Goal: Information Seeking & Learning: Learn about a topic

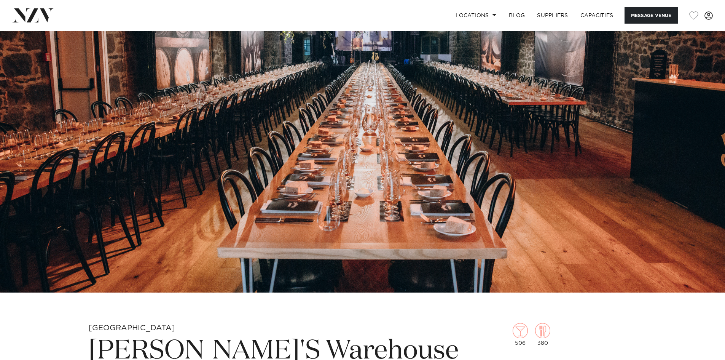
scroll to position [343, 0]
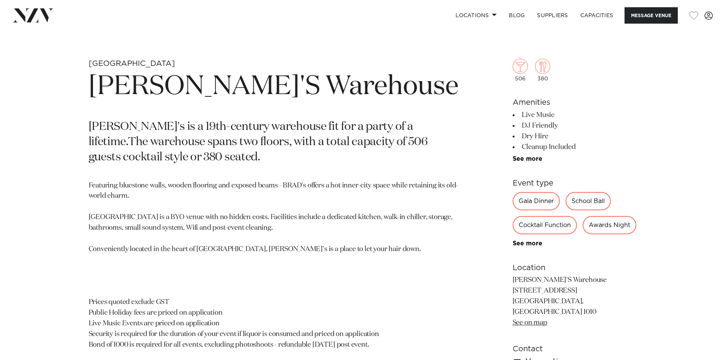
click at [142, 145] on p "[PERSON_NAME]'s is a 19th-century warehouse fit for a party of a lifetime.The w…" at bounding box center [274, 143] width 370 height 46
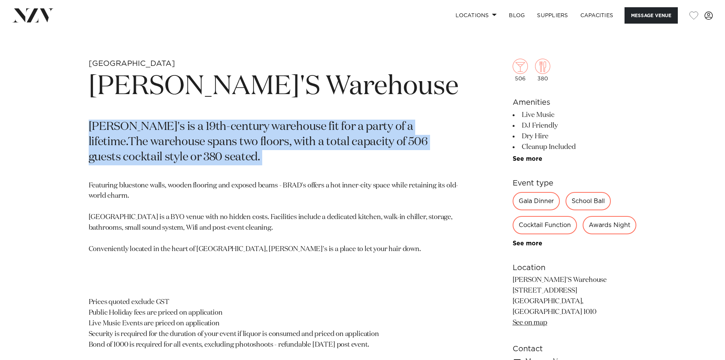
click at [142, 145] on p "[PERSON_NAME]'s is a 19th-century warehouse fit for a party of a lifetime.The w…" at bounding box center [274, 143] width 370 height 46
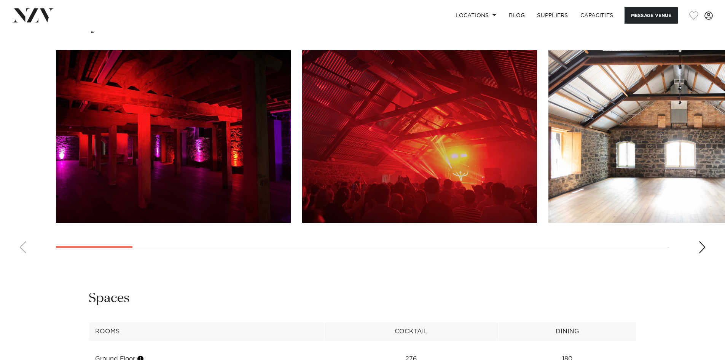
scroll to position [799, 0]
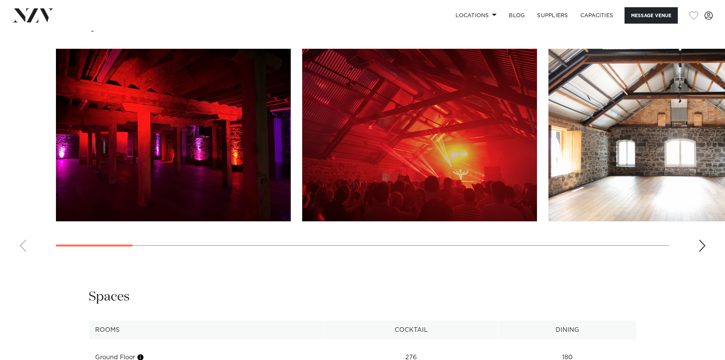
click at [697, 257] on swiper-container at bounding box center [362, 153] width 725 height 209
click at [699, 252] on div "Next slide" at bounding box center [702, 245] width 8 height 12
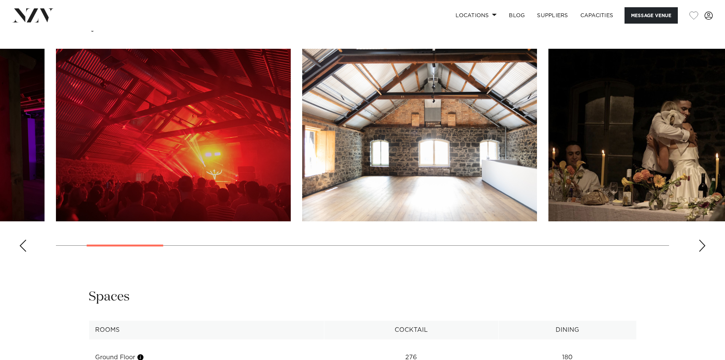
click at [700, 252] on div "Next slide" at bounding box center [702, 245] width 8 height 12
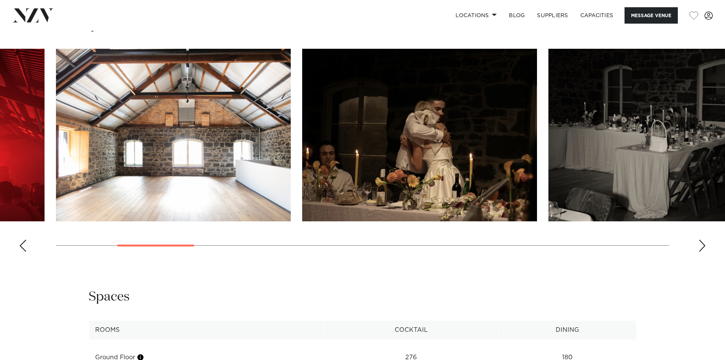
click at [700, 252] on div "Next slide" at bounding box center [702, 245] width 8 height 12
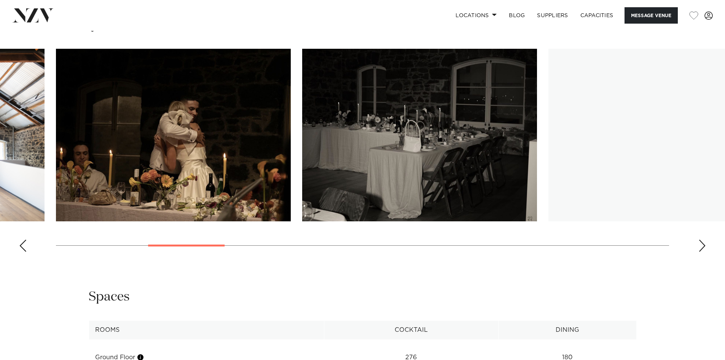
click at [700, 252] on div "Next slide" at bounding box center [702, 245] width 8 height 12
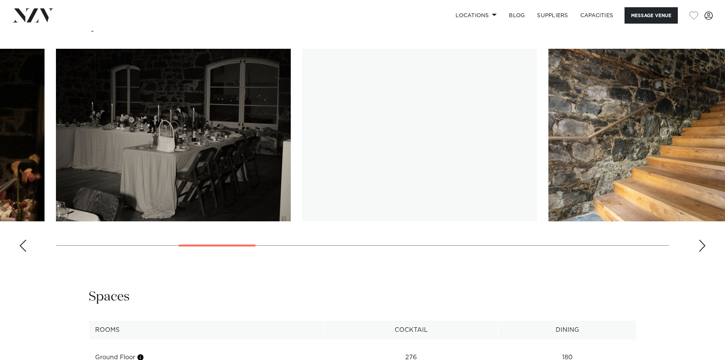
click at [700, 252] on div "Next slide" at bounding box center [702, 245] width 8 height 12
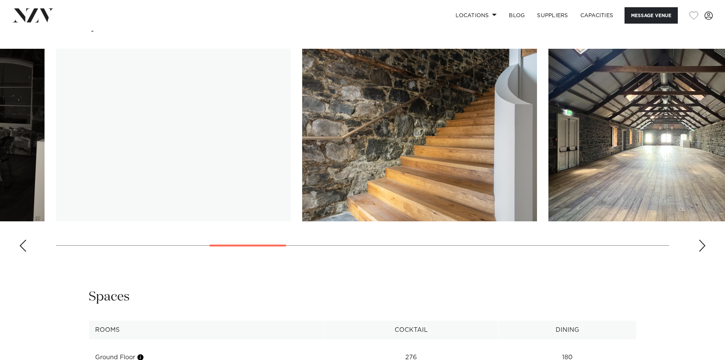
click at [700, 252] on div "Next slide" at bounding box center [702, 245] width 8 height 12
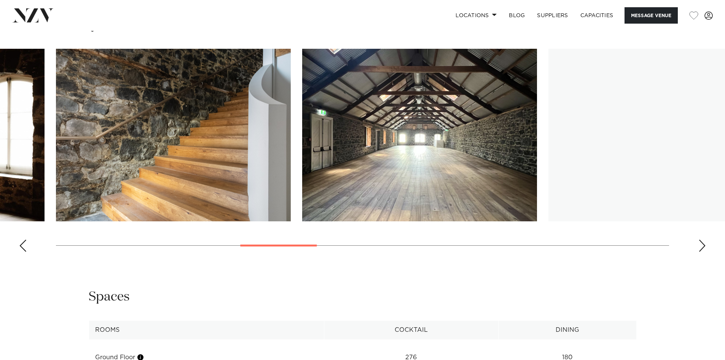
click at [700, 252] on div "Next slide" at bounding box center [702, 245] width 8 height 12
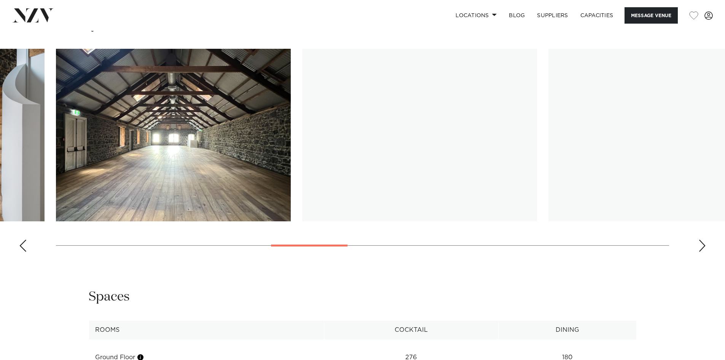
click at [700, 252] on div "Next slide" at bounding box center [702, 245] width 8 height 12
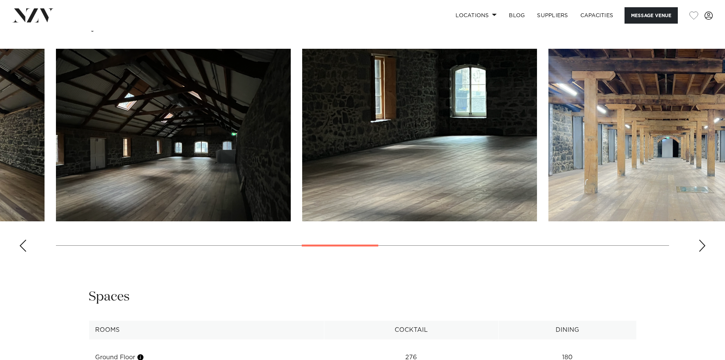
click at [697, 258] on swiper-container at bounding box center [362, 153] width 725 height 209
click at [700, 252] on div "Next slide" at bounding box center [702, 245] width 8 height 12
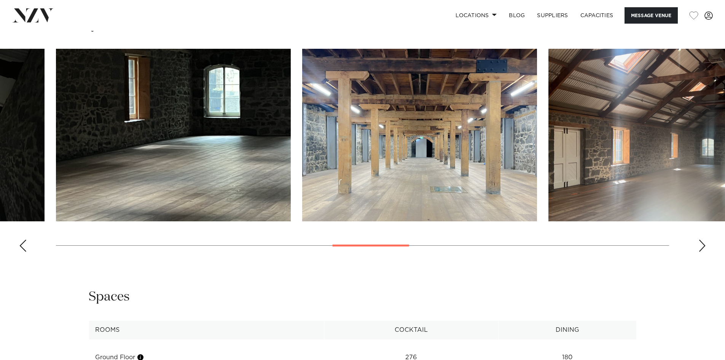
click at [700, 252] on div "Next slide" at bounding box center [702, 245] width 8 height 12
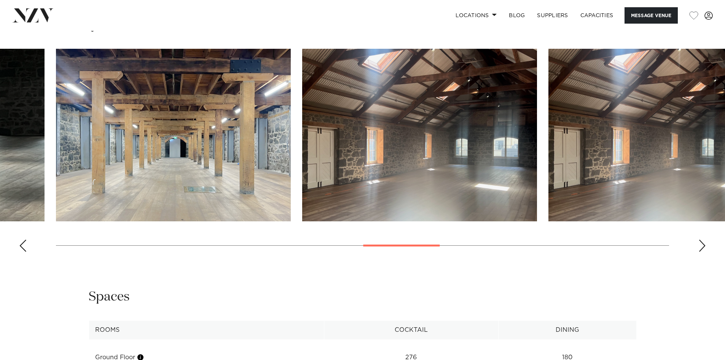
click at [698, 252] on div "Next slide" at bounding box center [702, 245] width 8 height 12
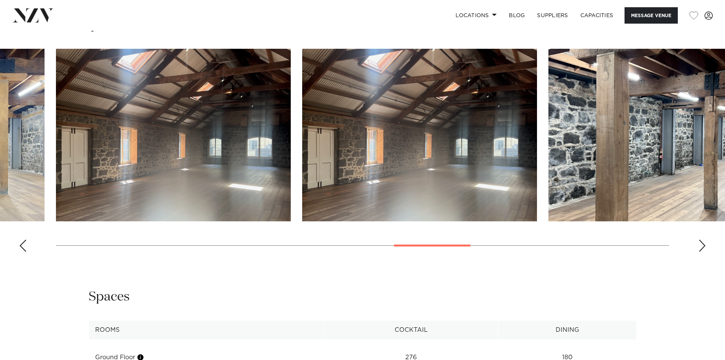
click at [698, 252] on div "Next slide" at bounding box center [702, 245] width 8 height 12
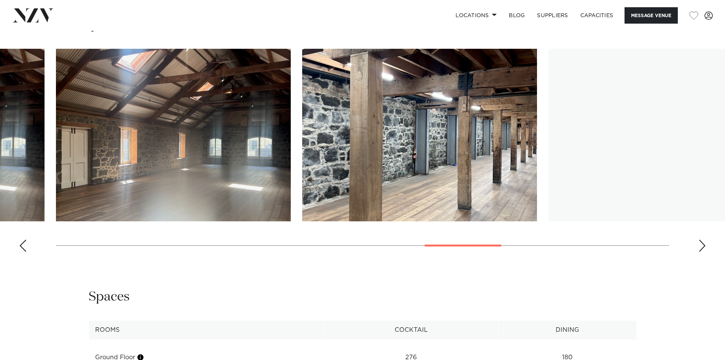
click at [698, 252] on div "Next slide" at bounding box center [702, 245] width 8 height 12
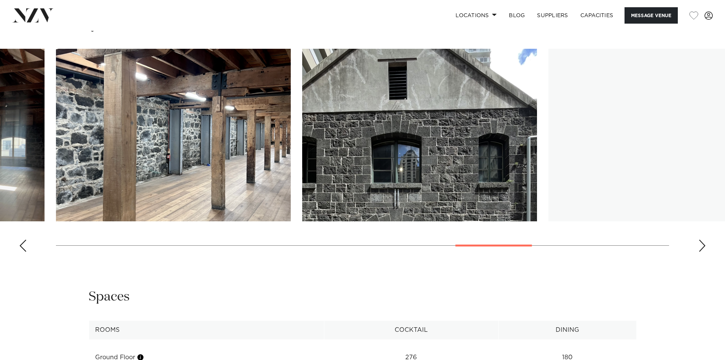
click at [698, 252] on div "Next slide" at bounding box center [702, 245] width 8 height 12
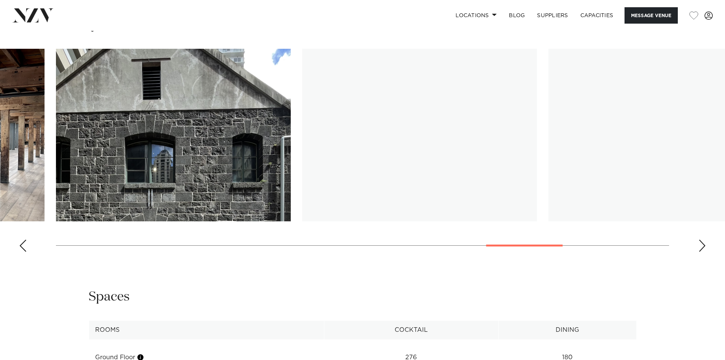
click at [698, 252] on div "Next slide" at bounding box center [702, 245] width 8 height 12
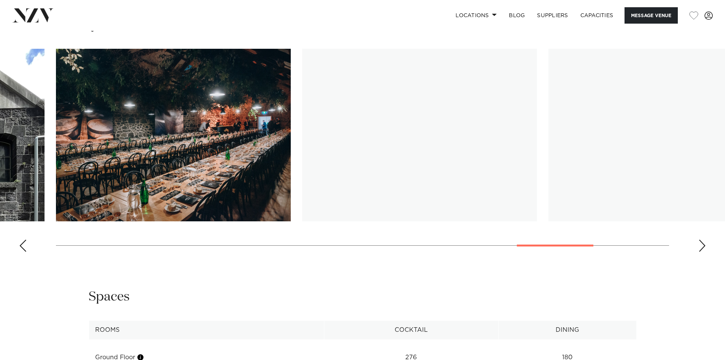
click at [698, 252] on div "Next slide" at bounding box center [702, 245] width 8 height 12
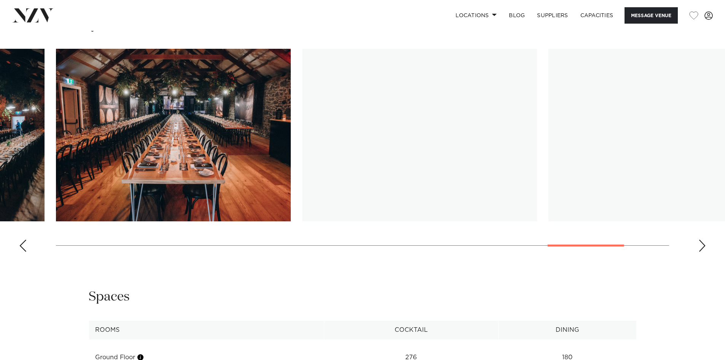
click at [698, 252] on div "Next slide" at bounding box center [702, 245] width 8 height 12
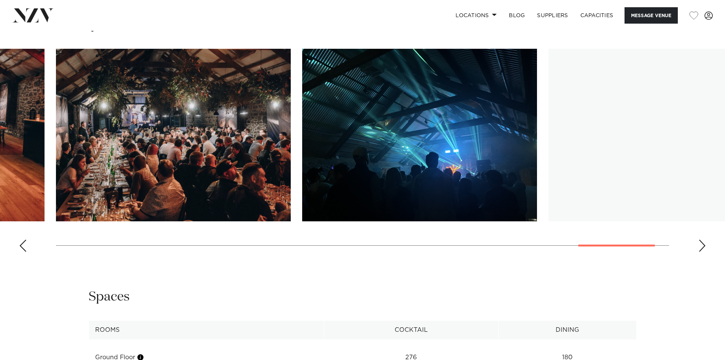
click at [698, 252] on div "Next slide" at bounding box center [702, 245] width 8 height 12
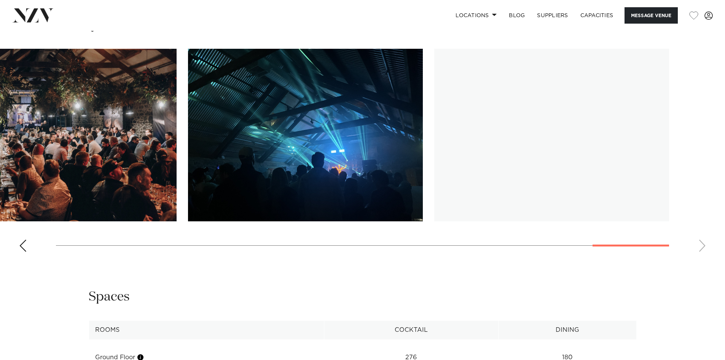
click at [698, 255] on swiper-container at bounding box center [362, 153] width 725 height 209
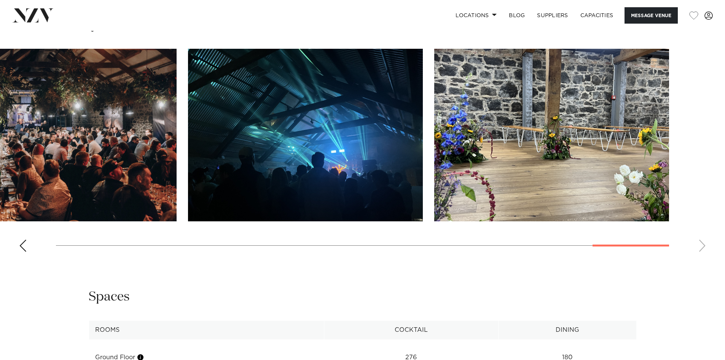
click at [698, 255] on swiper-container at bounding box center [362, 153] width 725 height 209
click at [183, 162] on swiper-container at bounding box center [362, 153] width 725 height 209
click at [135, 162] on img "18 / 20" at bounding box center [59, 135] width 235 height 172
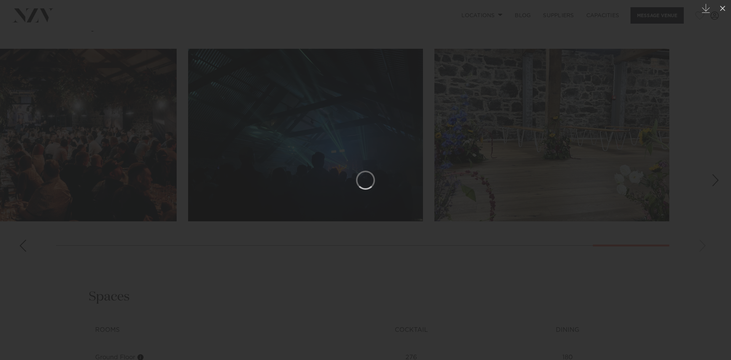
click at [172, 80] on div at bounding box center [365, 180] width 731 height 360
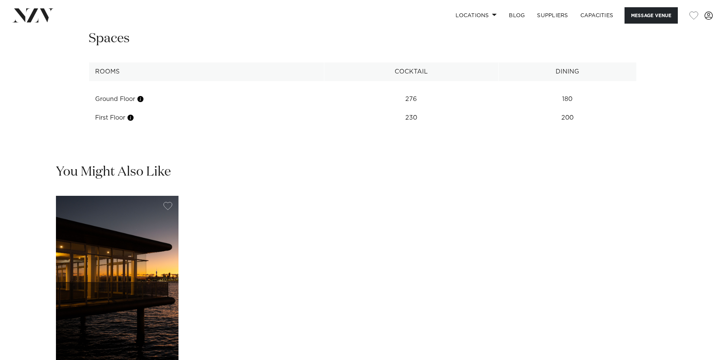
scroll to position [1104, 0]
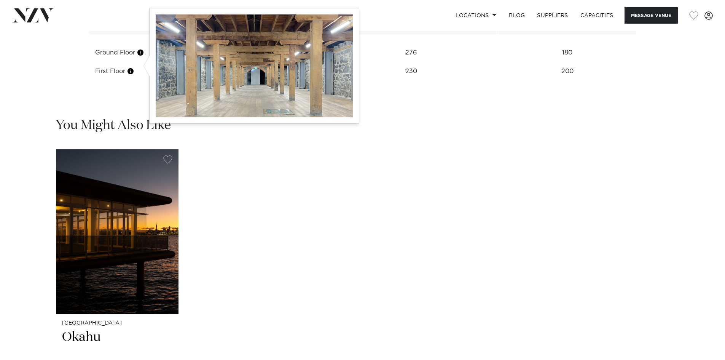
click at [141, 56] on button "button" at bounding box center [141, 53] width 8 height 8
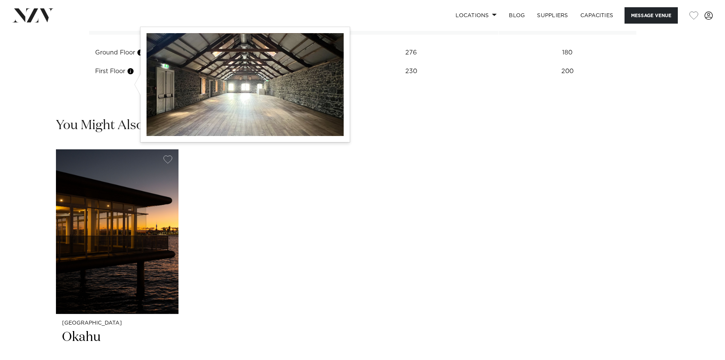
click at [131, 75] on button "button" at bounding box center [131, 71] width 8 height 8
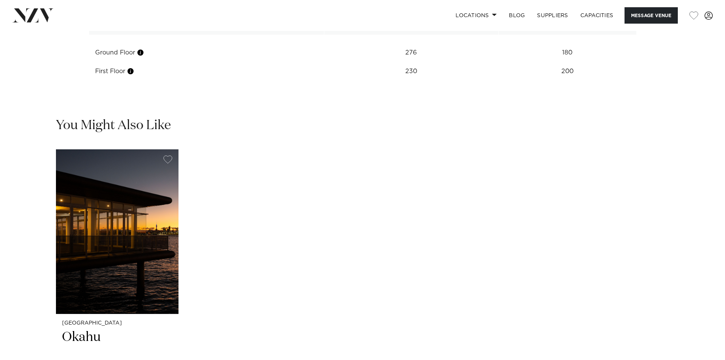
click at [434, 170] on div "Auckland Okahu Discover [PERSON_NAME], where the extraordinary meets the unforg…" at bounding box center [362, 307] width 613 height 317
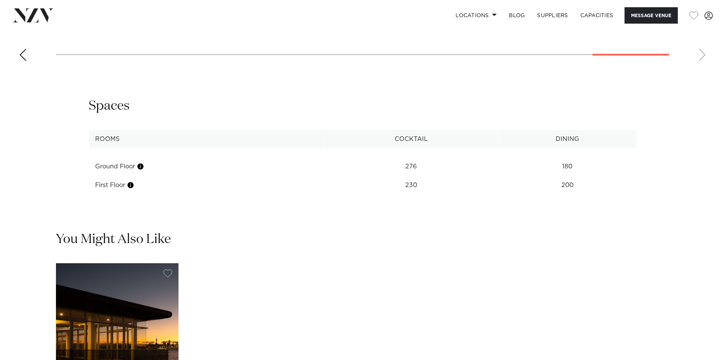
scroll to position [989, 0]
drag, startPoint x: 390, startPoint y: 174, endPoint x: 473, endPoint y: 179, distance: 83.9
click at [473, 176] on td "276" at bounding box center [411, 167] width 174 height 19
click at [472, 176] on td "276" at bounding box center [411, 167] width 174 height 19
drag, startPoint x: 399, startPoint y: 195, endPoint x: 462, endPoint y: 201, distance: 63.5
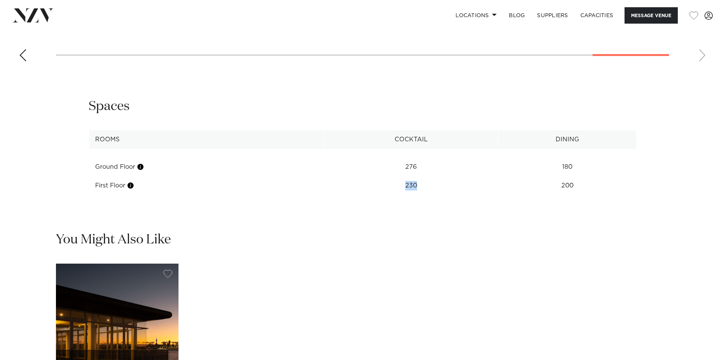
click at [462, 176] on td "230" at bounding box center [411, 167] width 174 height 19
drag, startPoint x: 524, startPoint y: 179, endPoint x: 644, endPoint y: 183, distance: 120.3
click at [644, 183] on div "**********" at bounding box center [363, 146] width 648 height 97
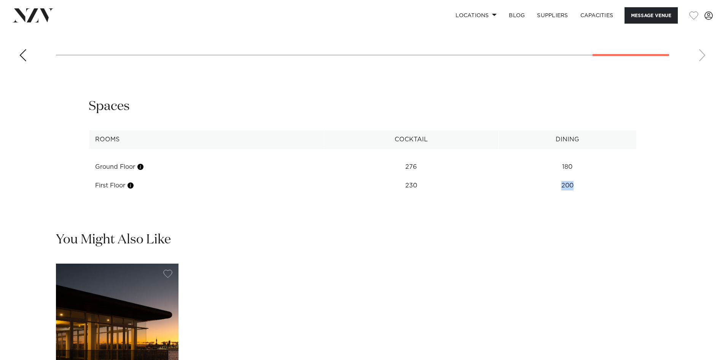
drag, startPoint x: 577, startPoint y: 197, endPoint x: 490, endPoint y: 197, distance: 87.2
click at [490, 195] on tr "First Floor 230 200" at bounding box center [363, 185] width 548 height 19
click at [490, 176] on td "230" at bounding box center [411, 167] width 174 height 19
click at [567, 195] on tr "First Floor 230 200" at bounding box center [363, 185] width 548 height 19
click at [565, 176] on td "200" at bounding box center [567, 167] width 138 height 19
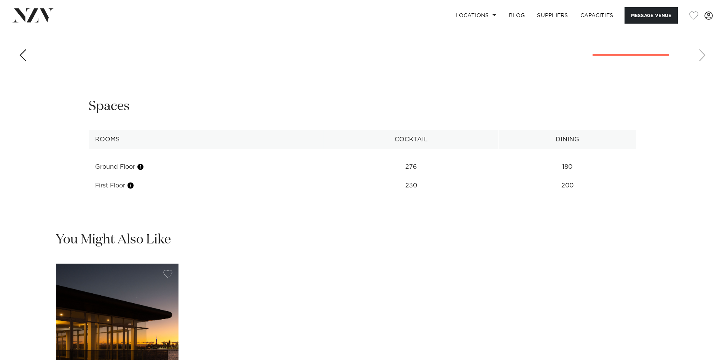
click at [643, 195] on div "**********" at bounding box center [363, 146] width 648 height 97
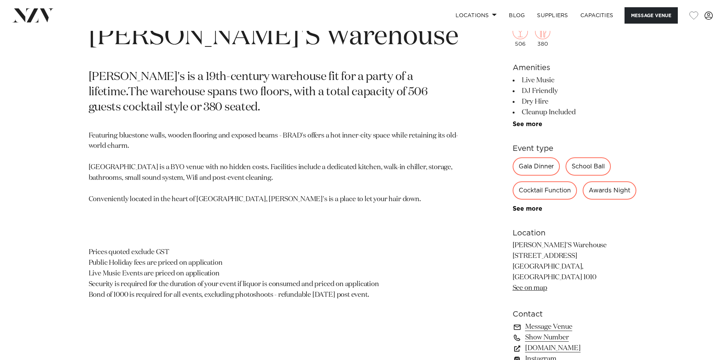
scroll to position [381, 0]
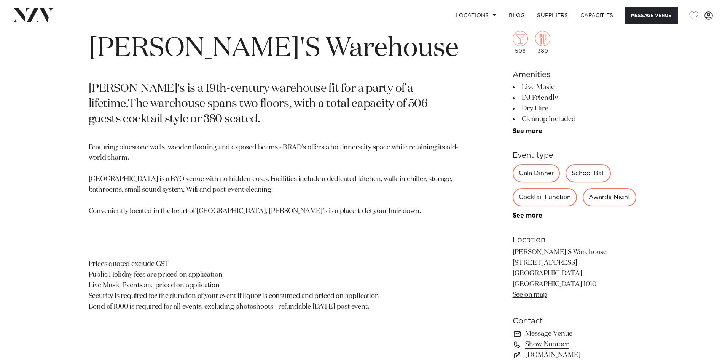
drag, startPoint x: 512, startPoint y: 287, endPoint x: 585, endPoint y: 289, distance: 73.1
click at [585, 289] on p "[PERSON_NAME]'S Warehouse [STREET_ADDRESS] [GEOGRAPHIC_DATA], [GEOGRAPHIC_DATA]…" at bounding box center [575, 273] width 124 height 53
click at [579, 292] on p "[PERSON_NAME]'S Warehouse [STREET_ADDRESS] [GEOGRAPHIC_DATA], [GEOGRAPHIC_DATA]…" at bounding box center [575, 273] width 124 height 53
